Goal: Entertainment & Leisure: Consume media (video, audio)

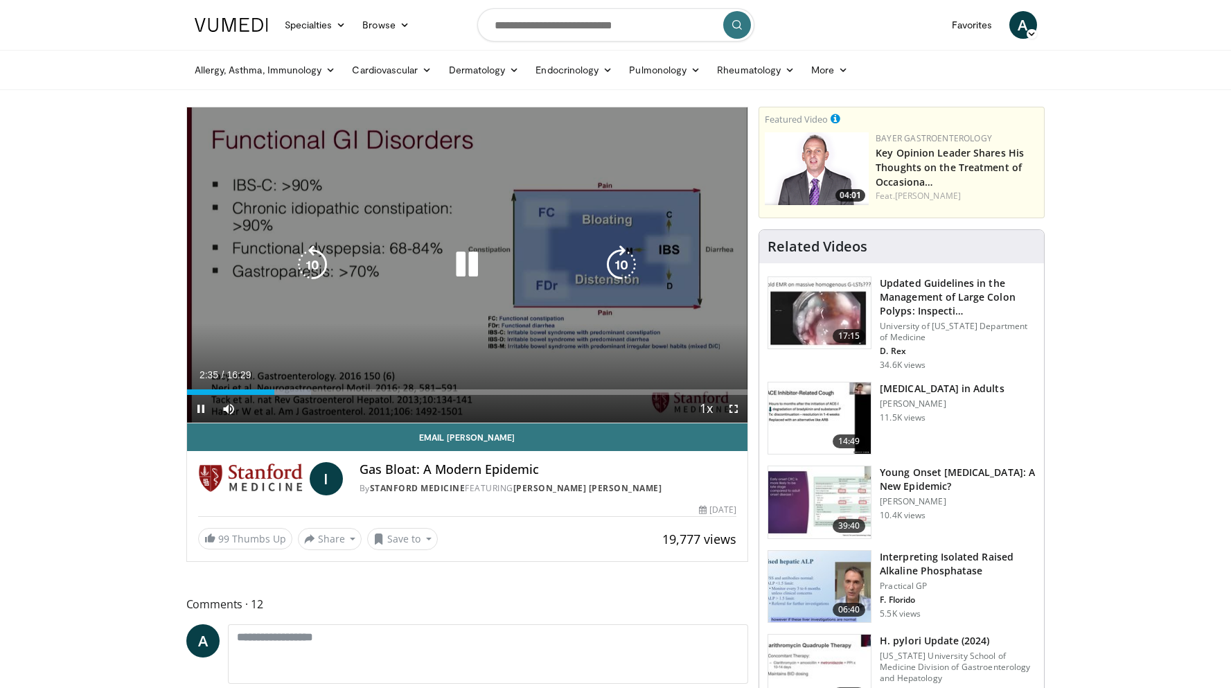
click at [470, 263] on icon "Video Player" at bounding box center [467, 264] width 39 height 39
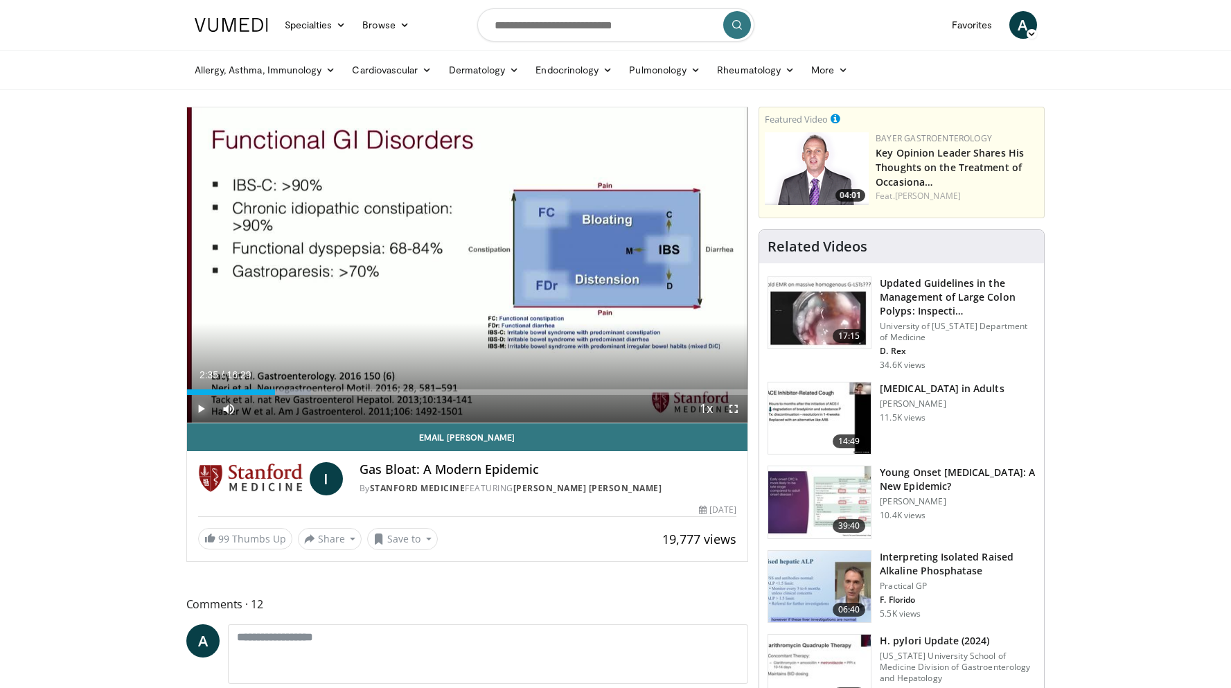
click at [195, 409] on span "Video Player" at bounding box center [201, 409] width 28 height 28
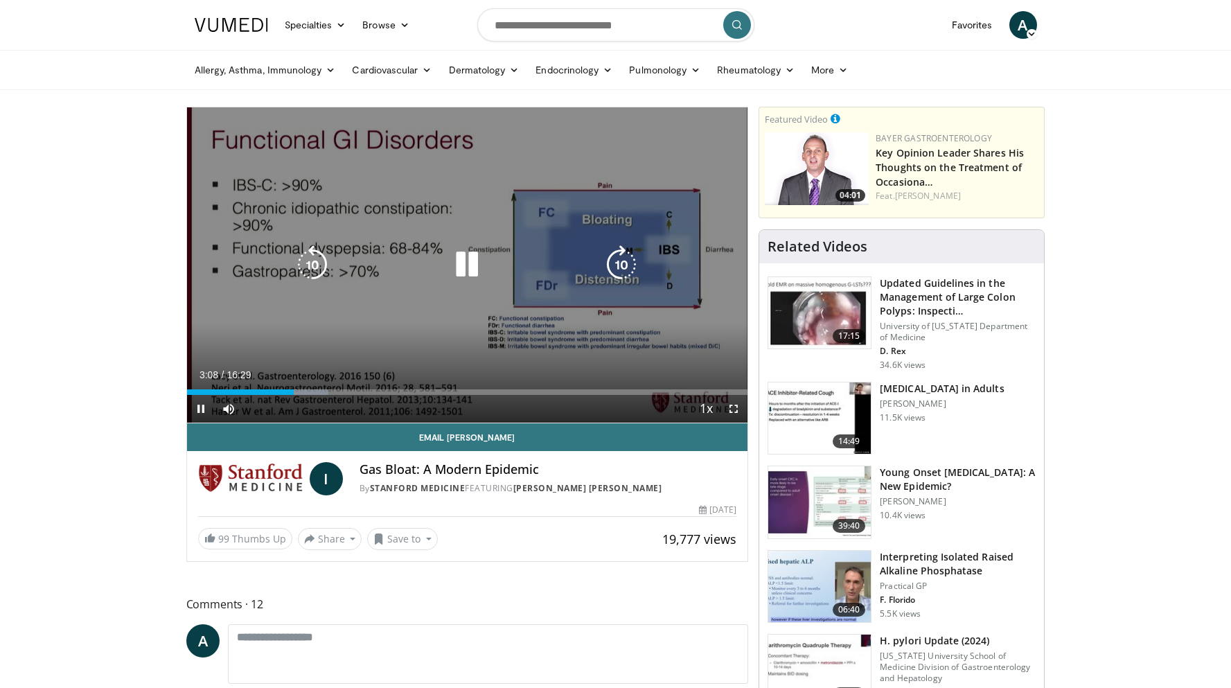
click at [470, 267] on icon "Video Player" at bounding box center [467, 264] width 39 height 39
click at [469, 259] on icon "Video Player" at bounding box center [467, 264] width 39 height 39
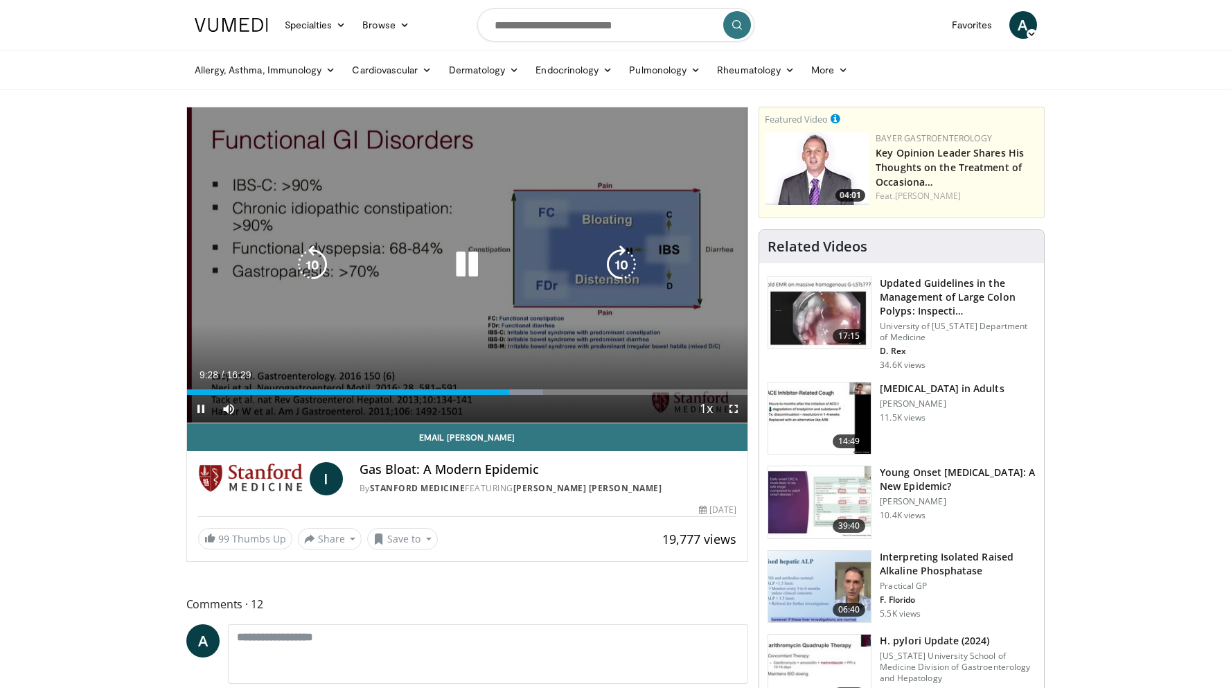
click at [477, 266] on icon "Video Player" at bounding box center [467, 264] width 39 height 39
click at [481, 270] on icon "Video Player" at bounding box center [467, 264] width 39 height 39
